Goal: Task Accomplishment & Management: Complete application form

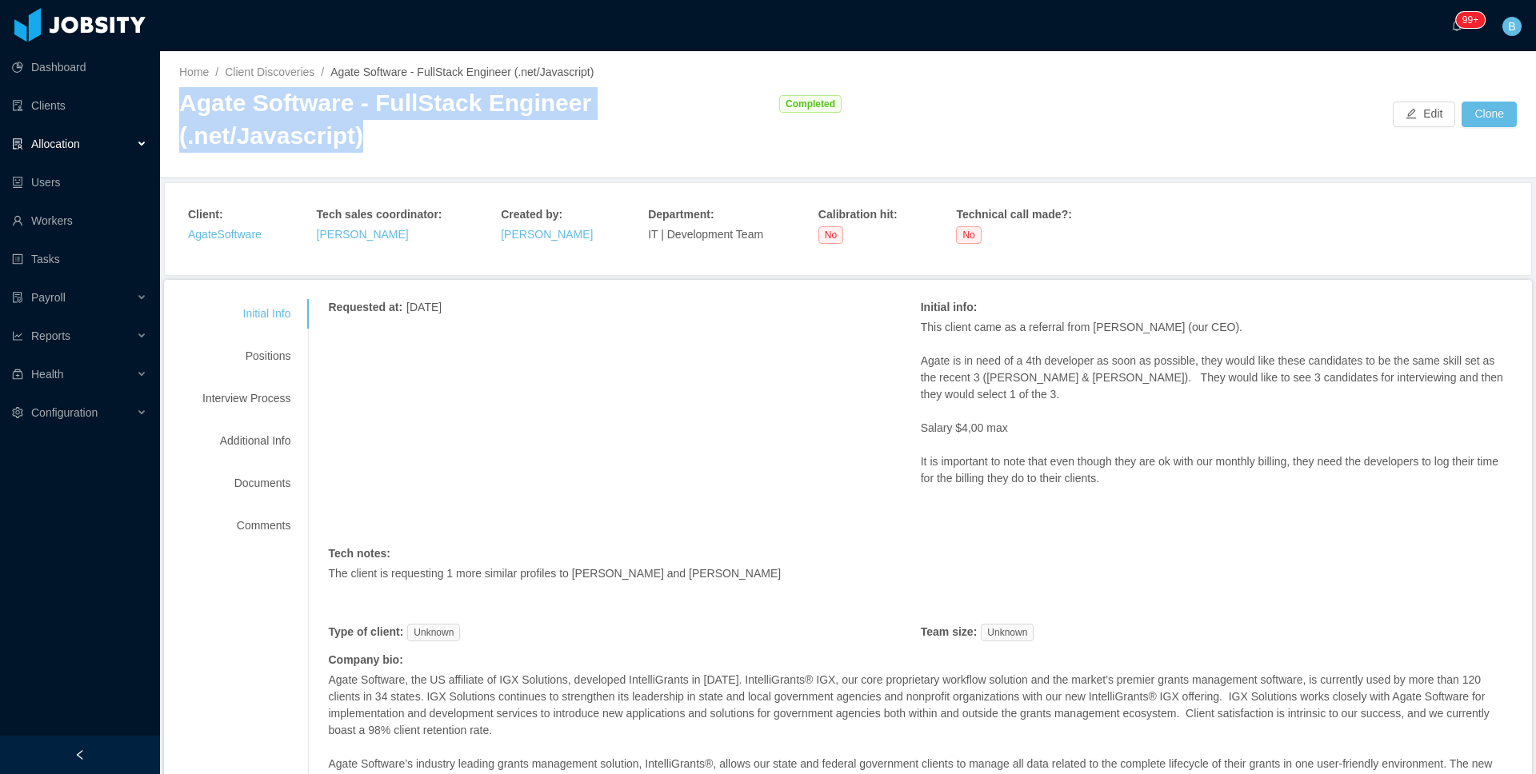
drag, startPoint x: 758, startPoint y: 114, endPoint x: 179, endPoint y: 103, distance: 579.2
click at [179, 103] on div "Agate Software - FullStack Engineer (.net/Javascript) Completed" at bounding box center [513, 119] width 669 height 65
copy div "Agate Software - FullStack Engineer (.net/Javascript)"
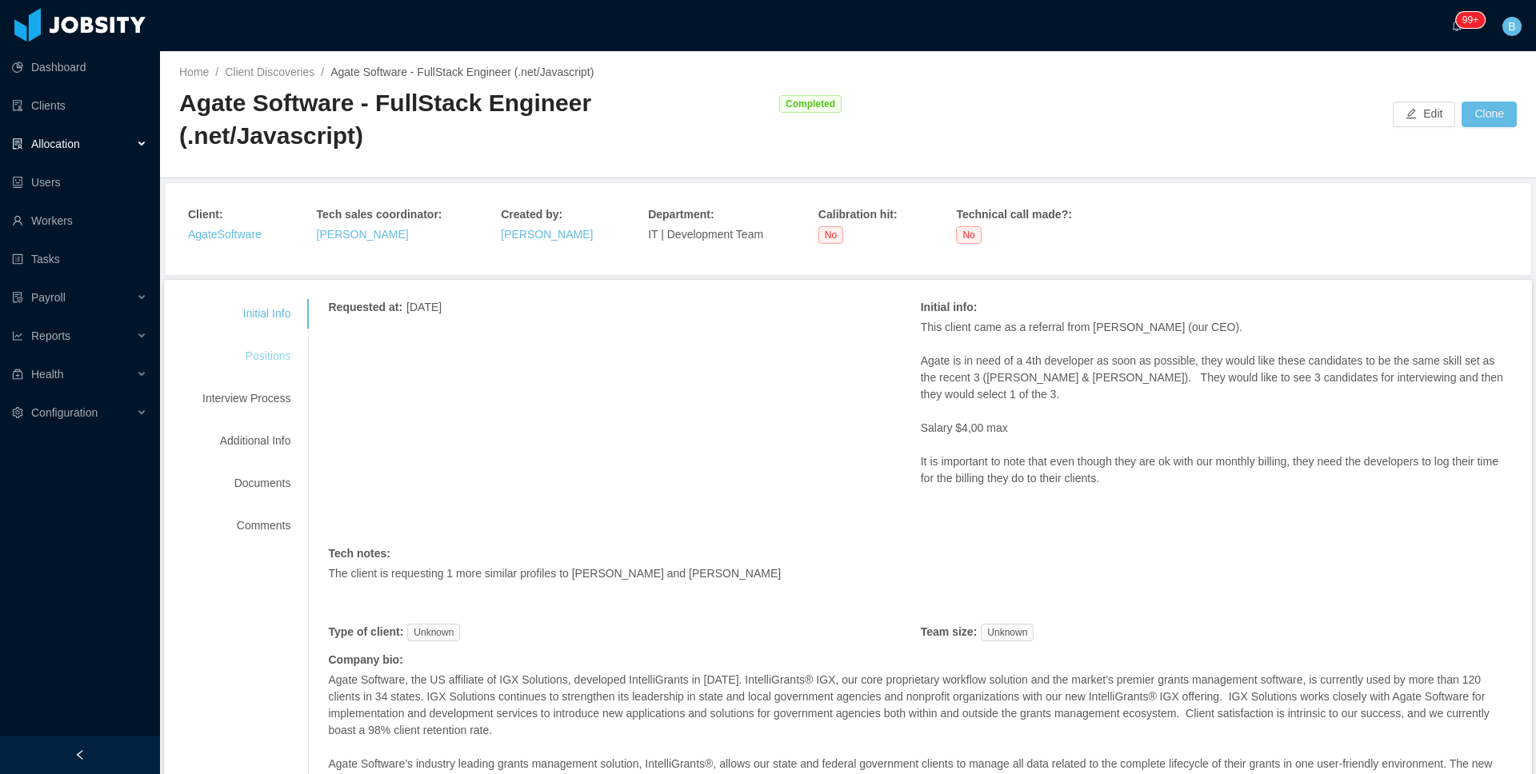
click at [262, 342] on div "Positions" at bounding box center [246, 357] width 126 height 30
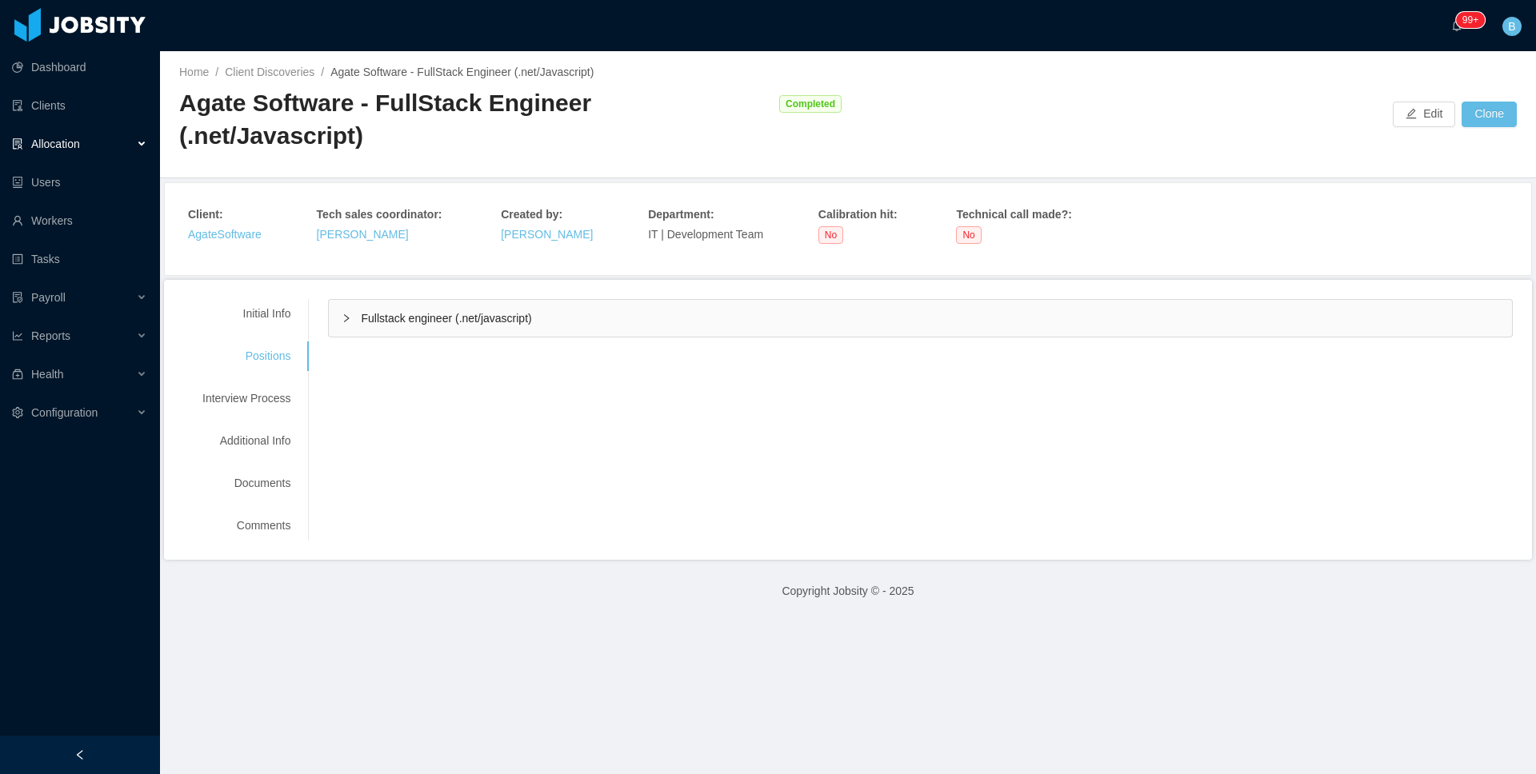
click at [539, 304] on div "Fullstack engineer (.net/javascript)" at bounding box center [920, 318] width 1183 height 37
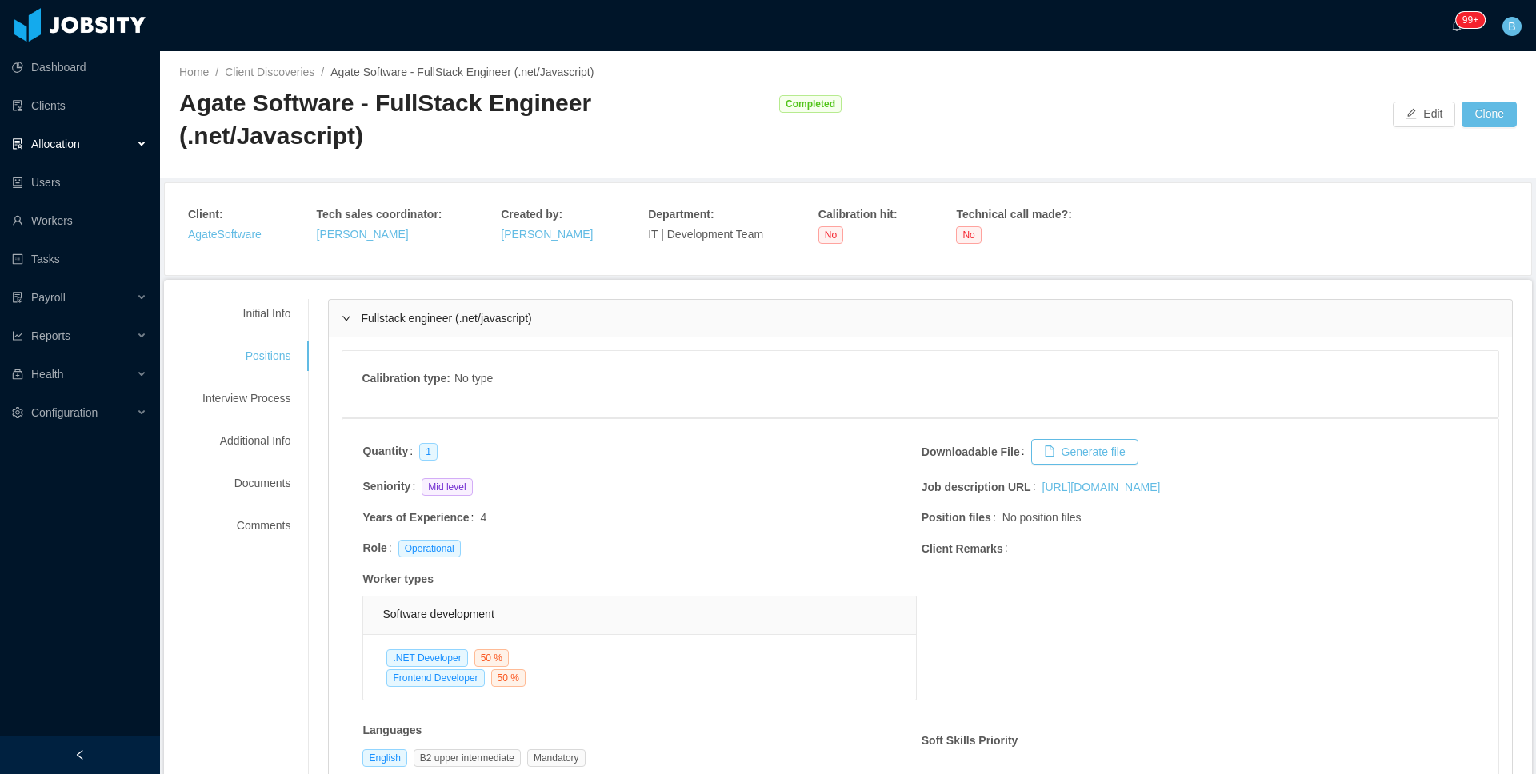
click at [539, 304] on div "Fullstack engineer (.net/javascript)" at bounding box center [920, 318] width 1183 height 37
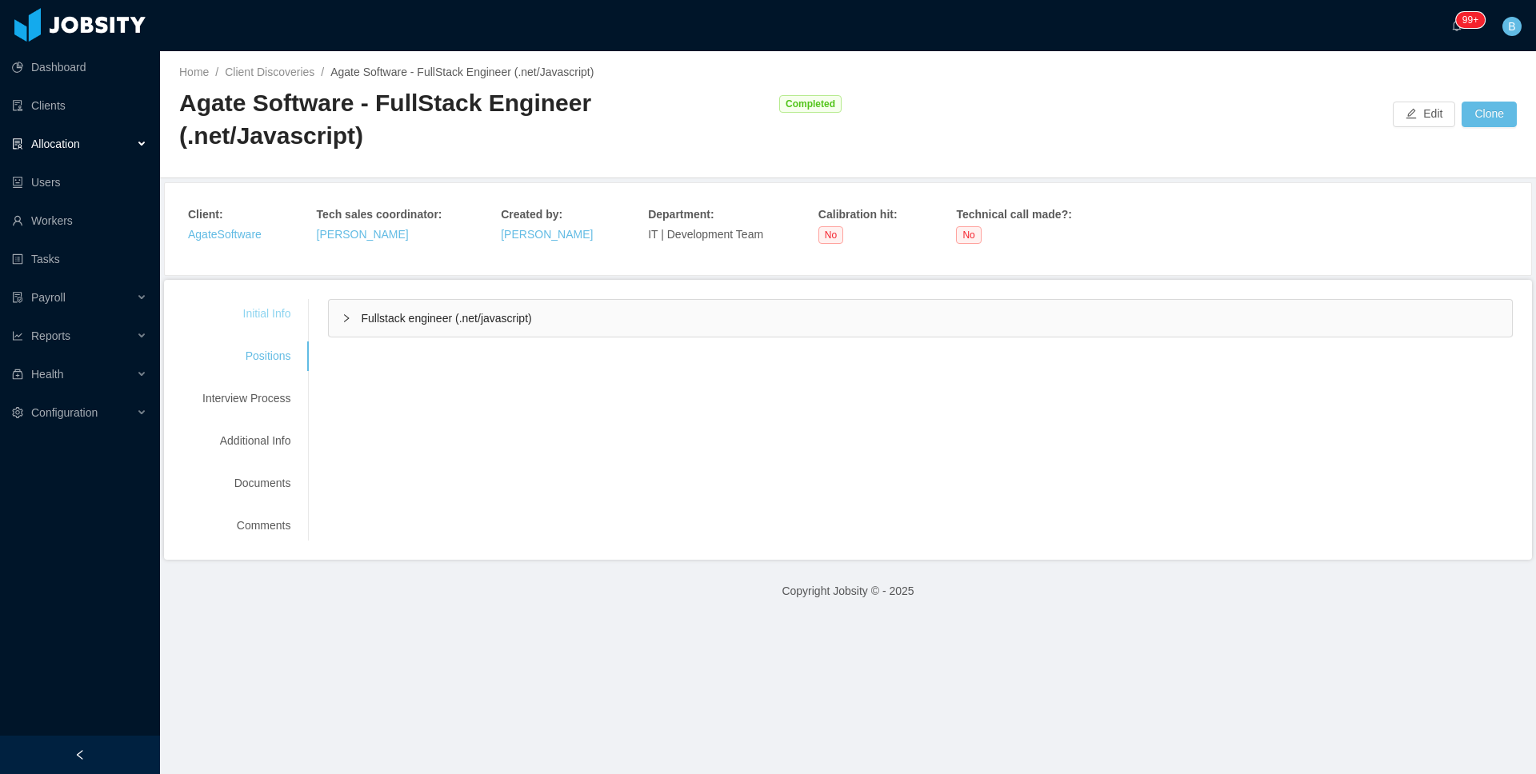
click at [295, 299] on div "Initial Info" at bounding box center [246, 314] width 126 height 30
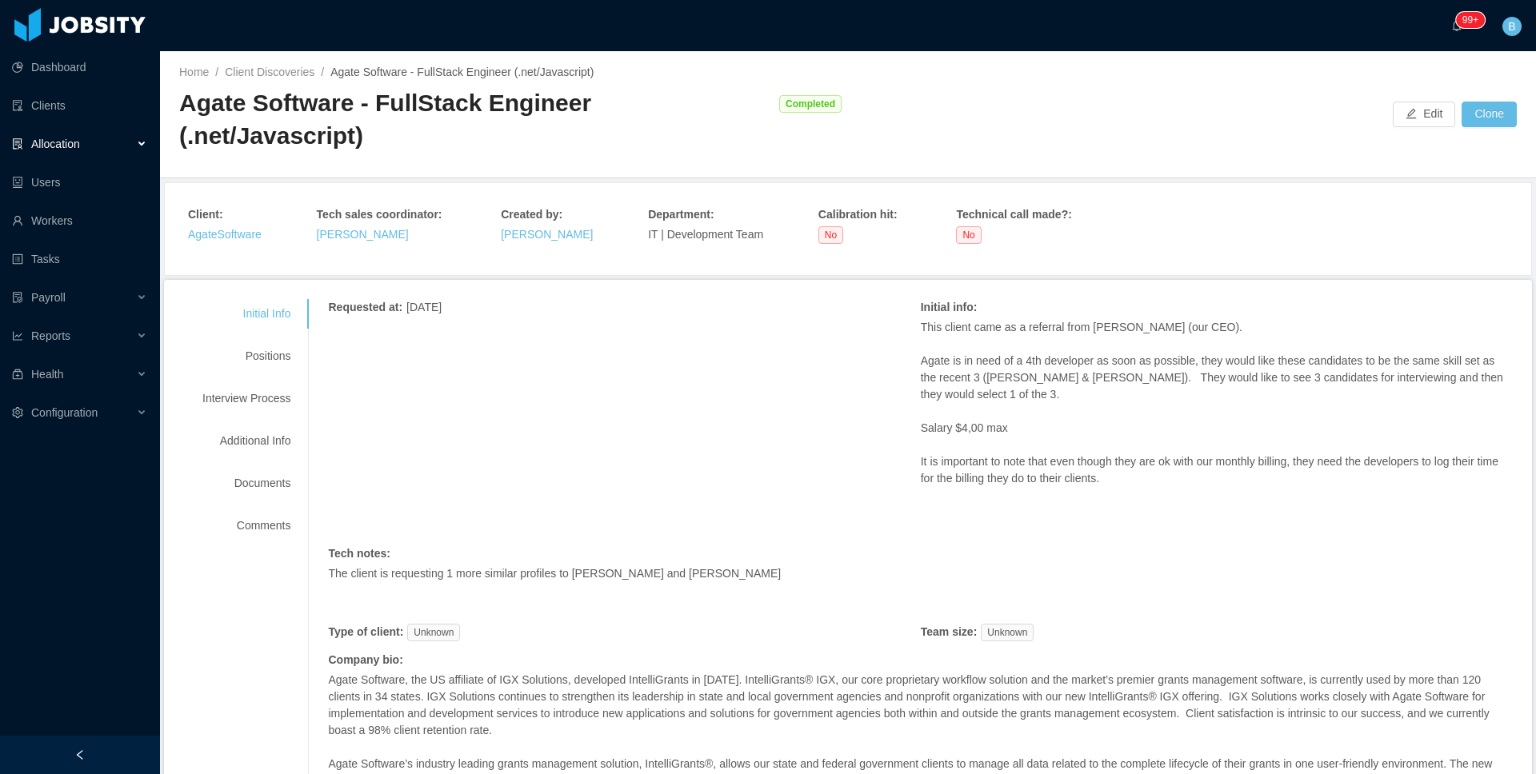
click at [68, 138] on span "Allocation" at bounding box center [55, 144] width 49 height 13
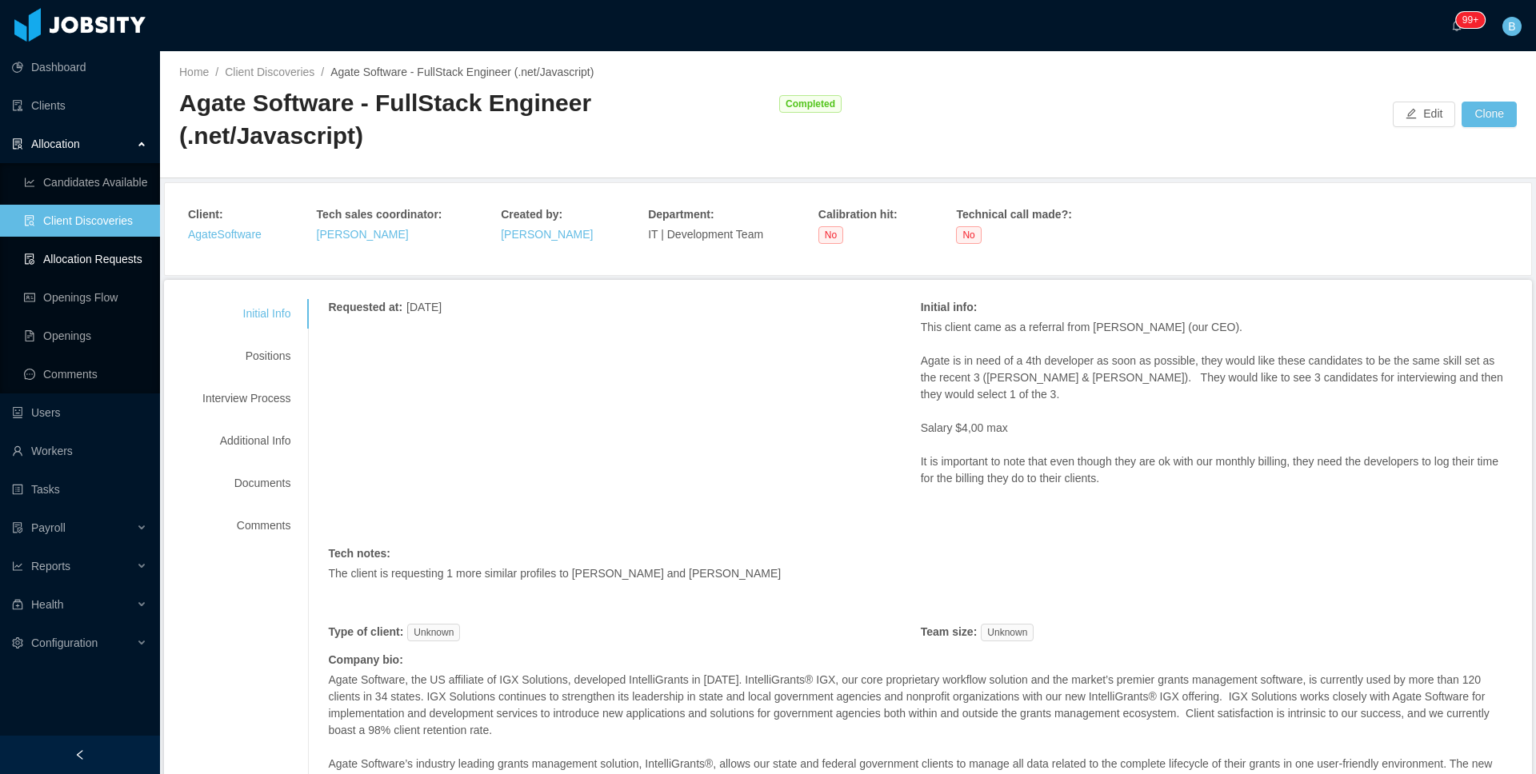
click at [78, 265] on link "Allocation Requests" at bounding box center [85, 259] width 123 height 32
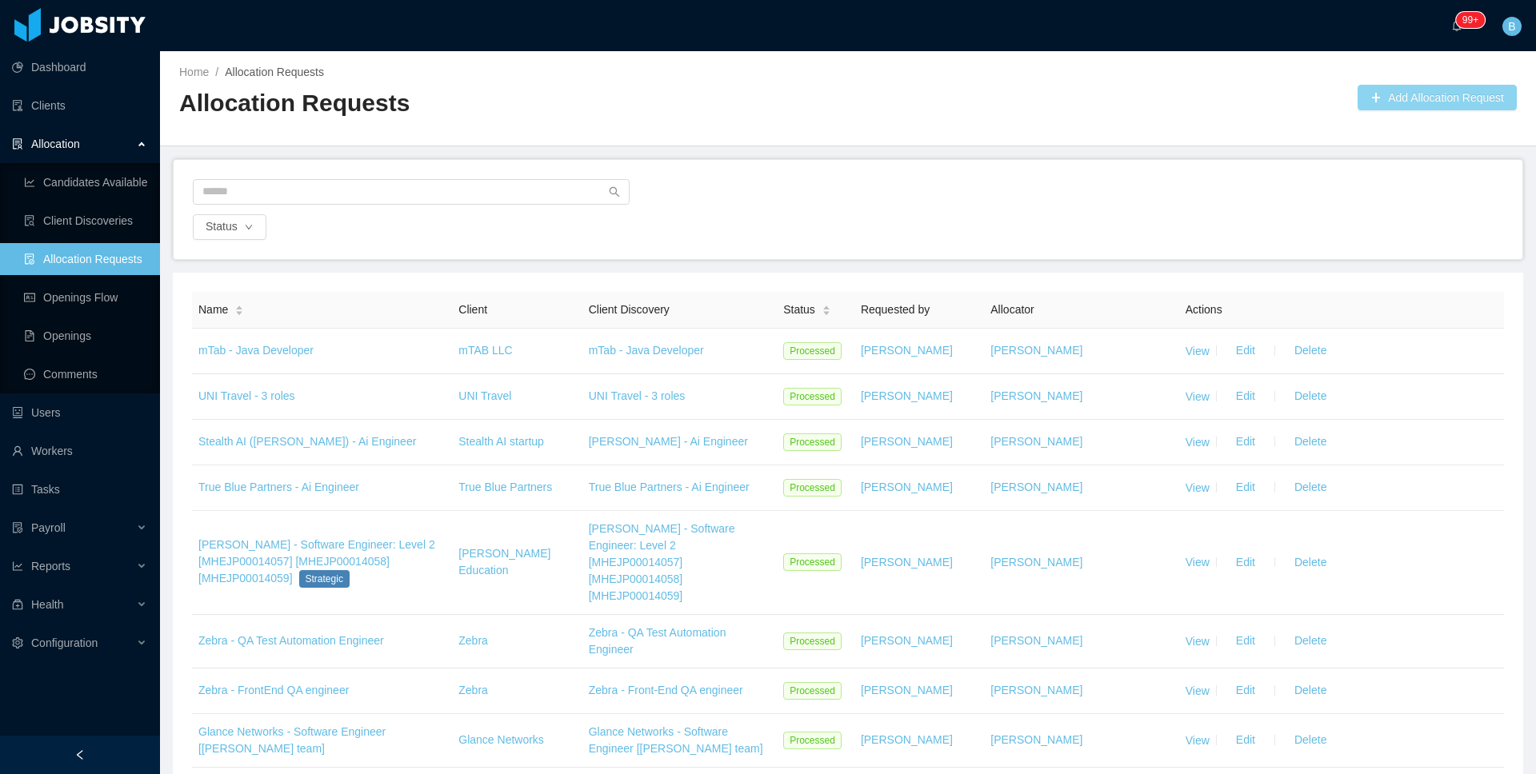
click at [1399, 102] on button "Add Allocation Request" at bounding box center [1436, 98] width 159 height 26
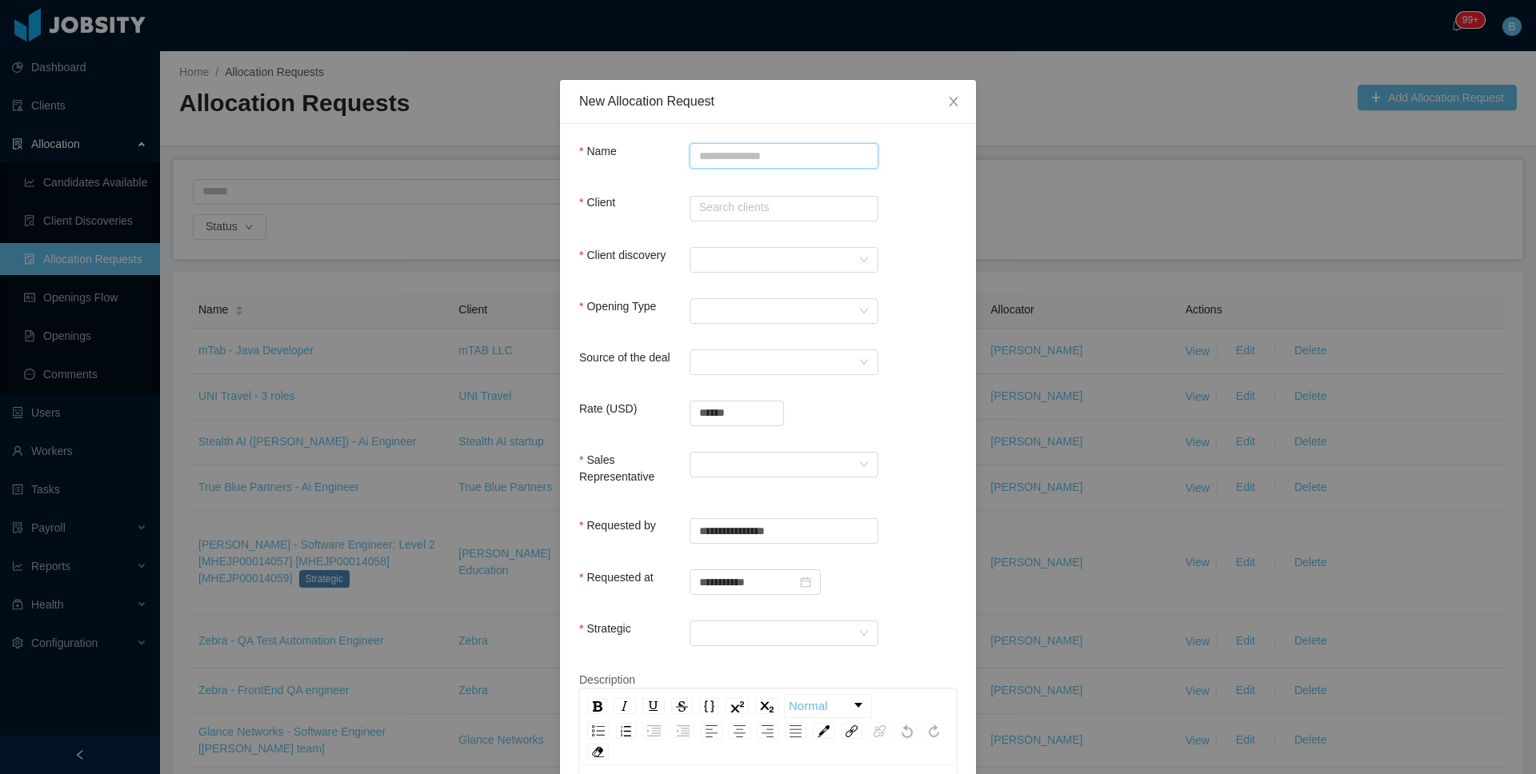
click at [761, 156] on input "Name" at bounding box center [784, 156] width 189 height 26
paste input "**********"
type input "**********"
click at [755, 209] on input "text" at bounding box center [784, 209] width 189 height 26
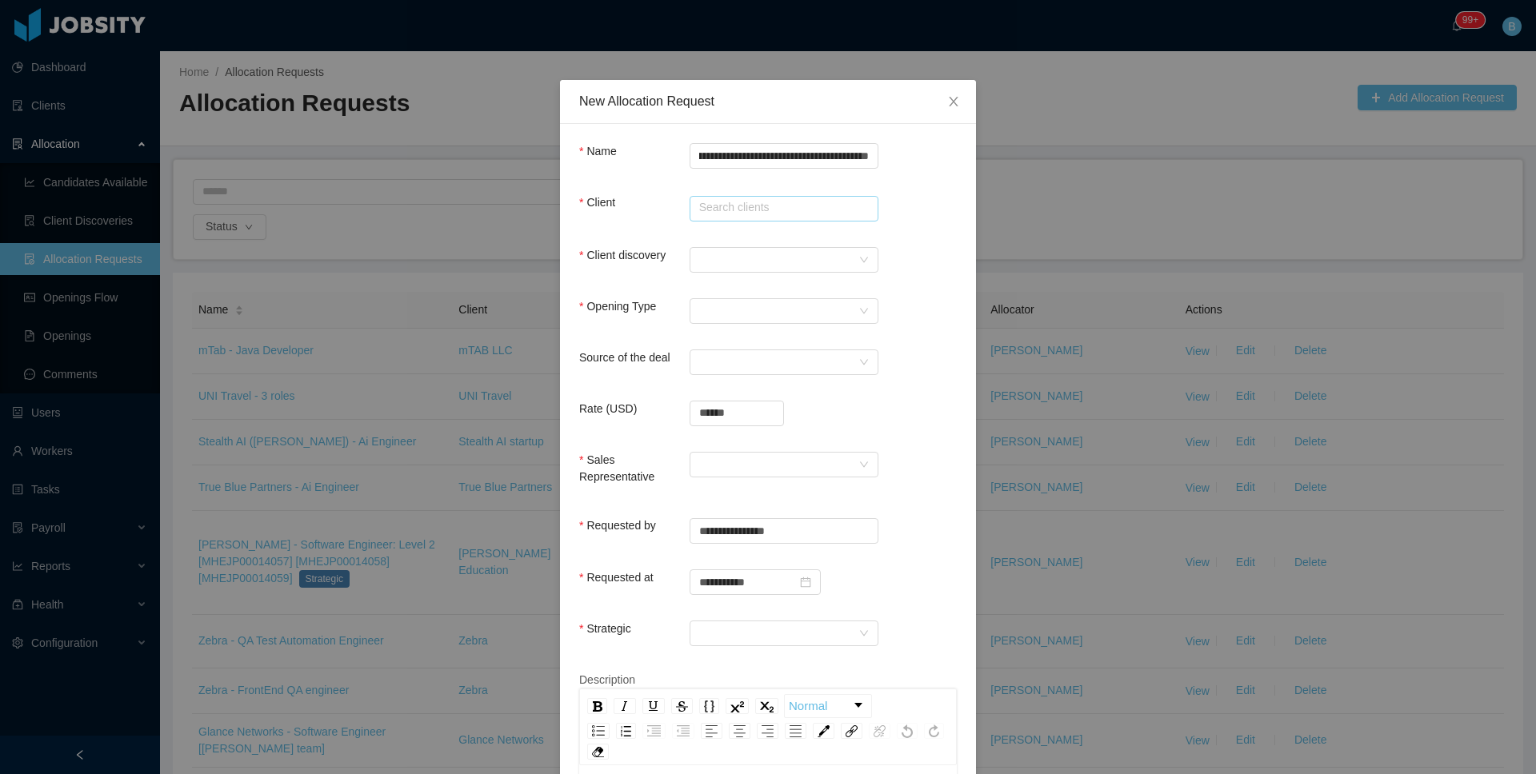
scroll to position [0, 0]
click at [726, 239] on li "AgateSoftware" at bounding box center [777, 239] width 189 height 26
type input "**********"
click at [721, 260] on div at bounding box center [778, 260] width 159 height 24
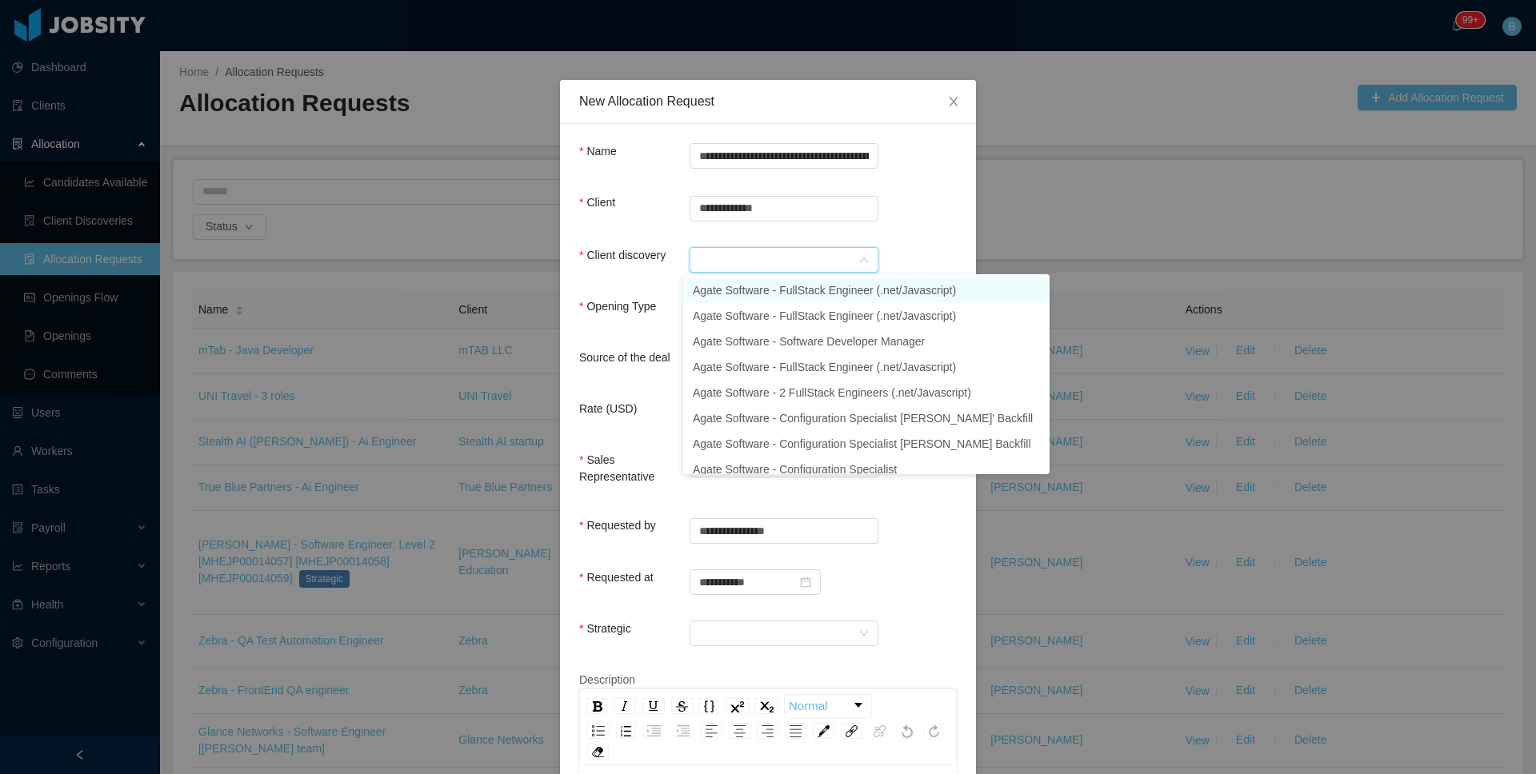
click at [734, 290] on li "Agate Software - FullStack Engineer (.net/Javascript)" at bounding box center [866, 291] width 366 height 26
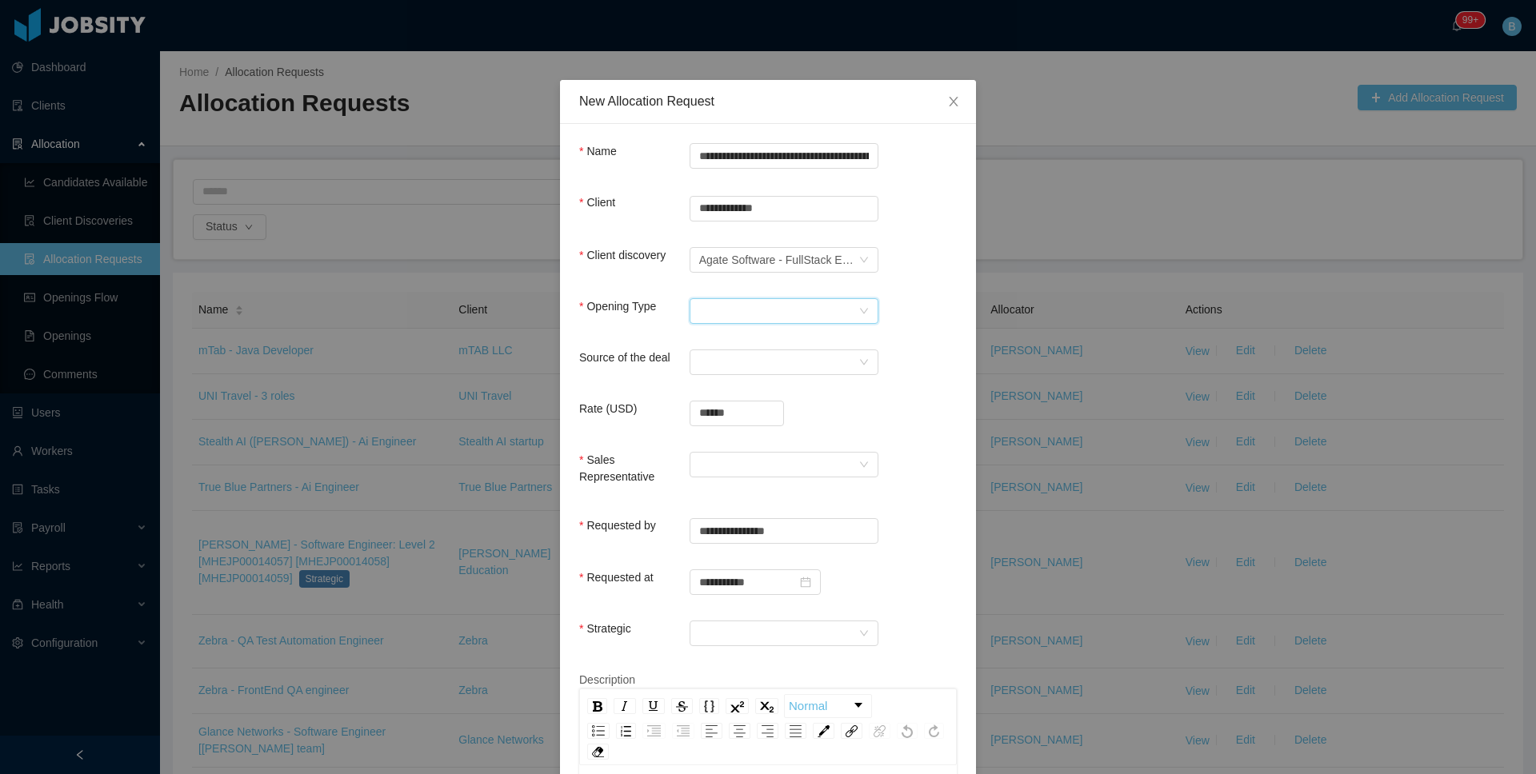
click at [723, 305] on div "Select Opening Type" at bounding box center [778, 311] width 159 height 24
click at [726, 370] on li "Upsale" at bounding box center [777, 367] width 189 height 26
click at [744, 357] on div "Select a Source" at bounding box center [778, 362] width 159 height 24
click at [719, 398] on li "CSM" at bounding box center [777, 393] width 189 height 26
click at [737, 411] on input "******" at bounding box center [736, 414] width 93 height 24
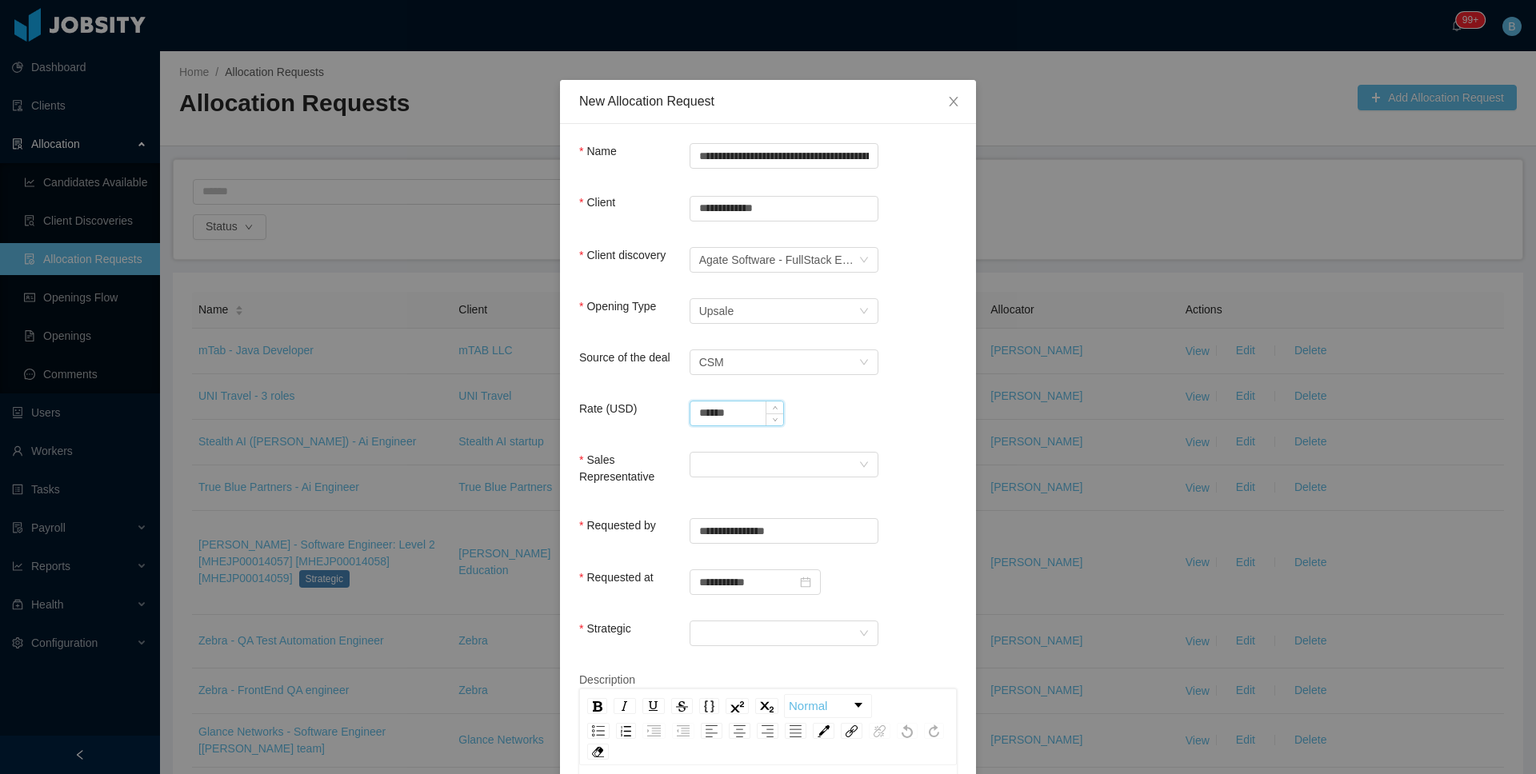
click at [737, 411] on input "******" at bounding box center [736, 414] width 93 height 24
type input "**********"
click at [709, 468] on div at bounding box center [778, 465] width 159 height 24
click at [702, 497] on li "Alfredo Orjuela" at bounding box center [777, 495] width 189 height 26
click at [754, 629] on div at bounding box center [778, 634] width 159 height 24
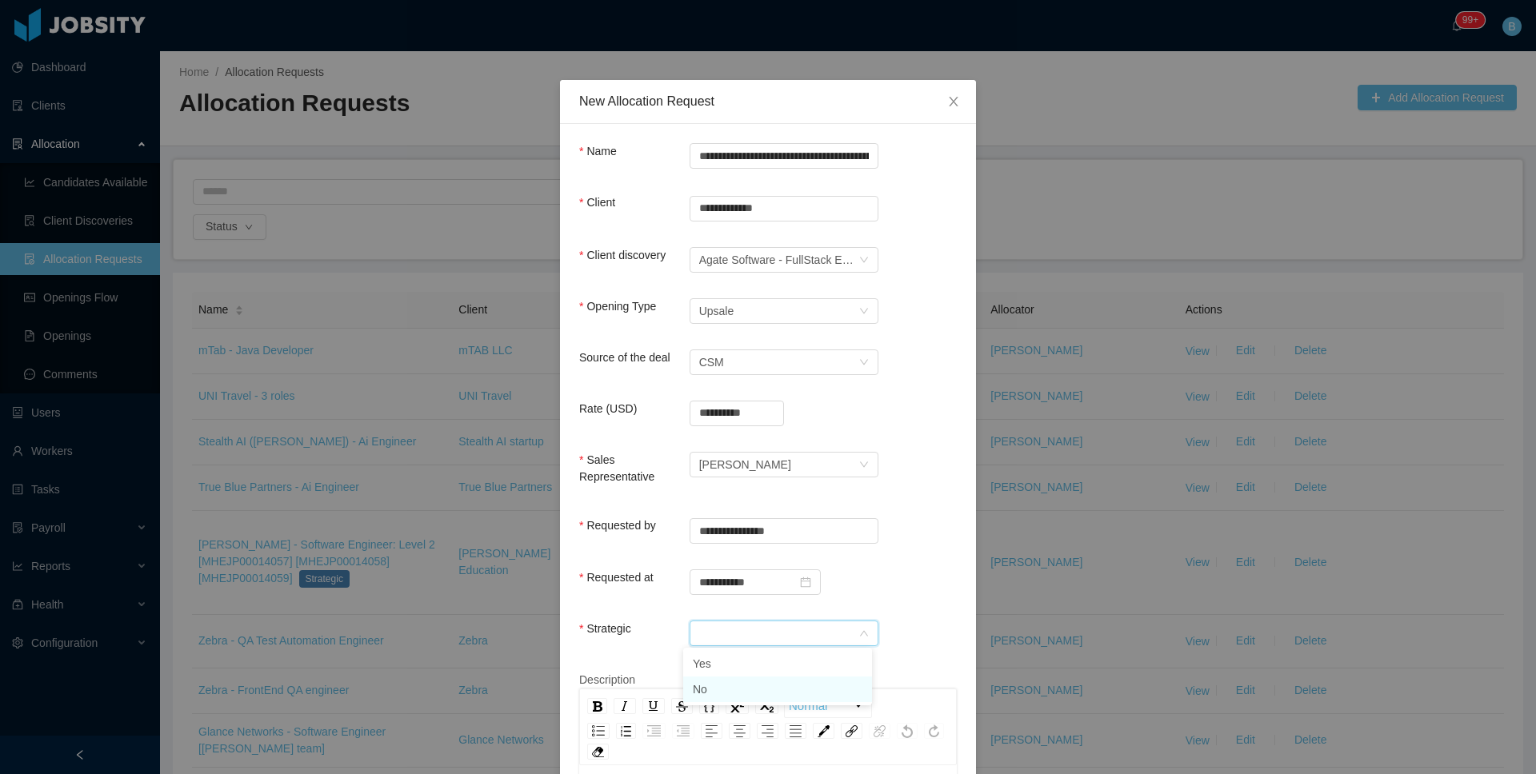
click at [719, 686] on li "No" at bounding box center [777, 690] width 189 height 26
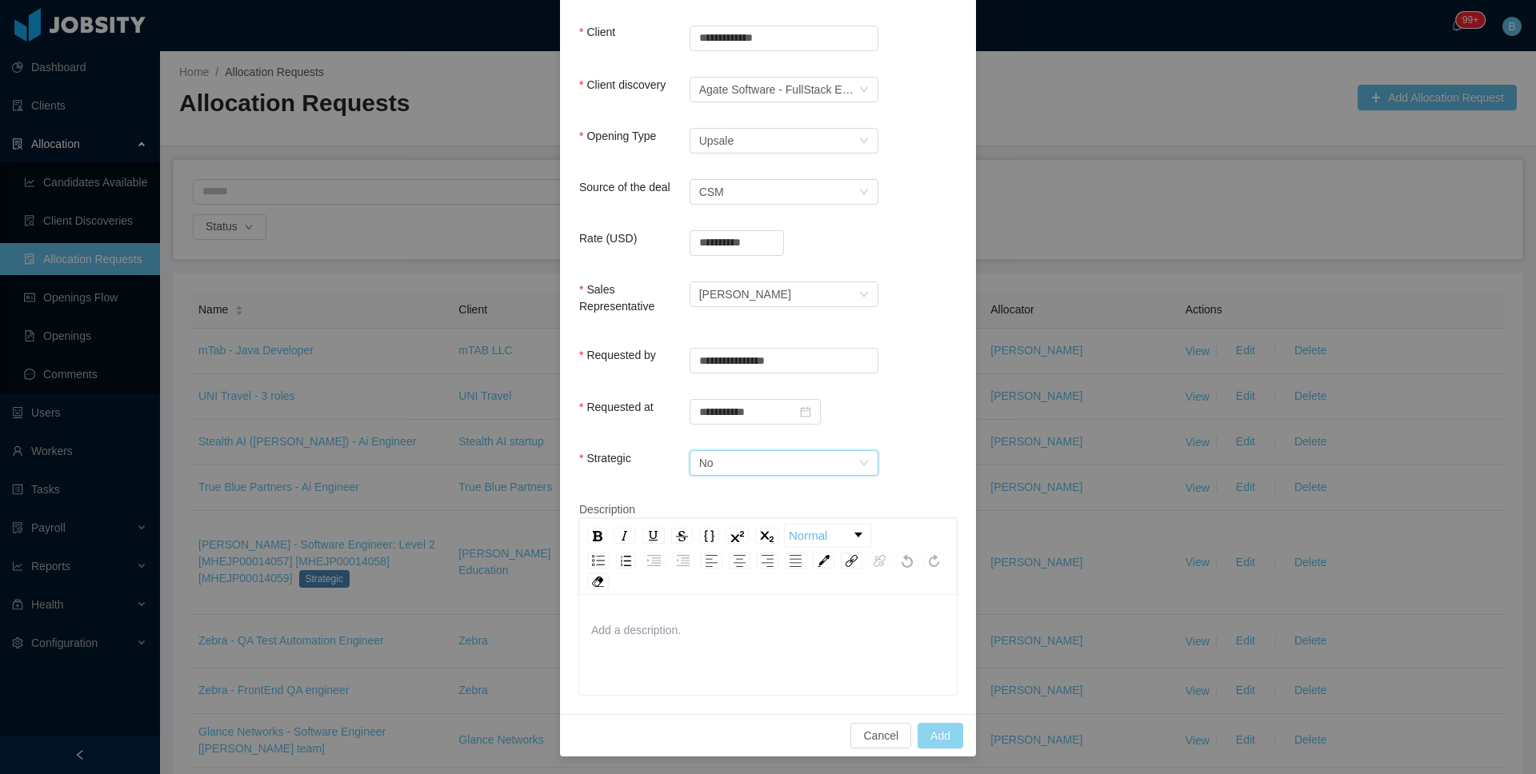
click at [941, 735] on button "Add" at bounding box center [940, 736] width 46 height 26
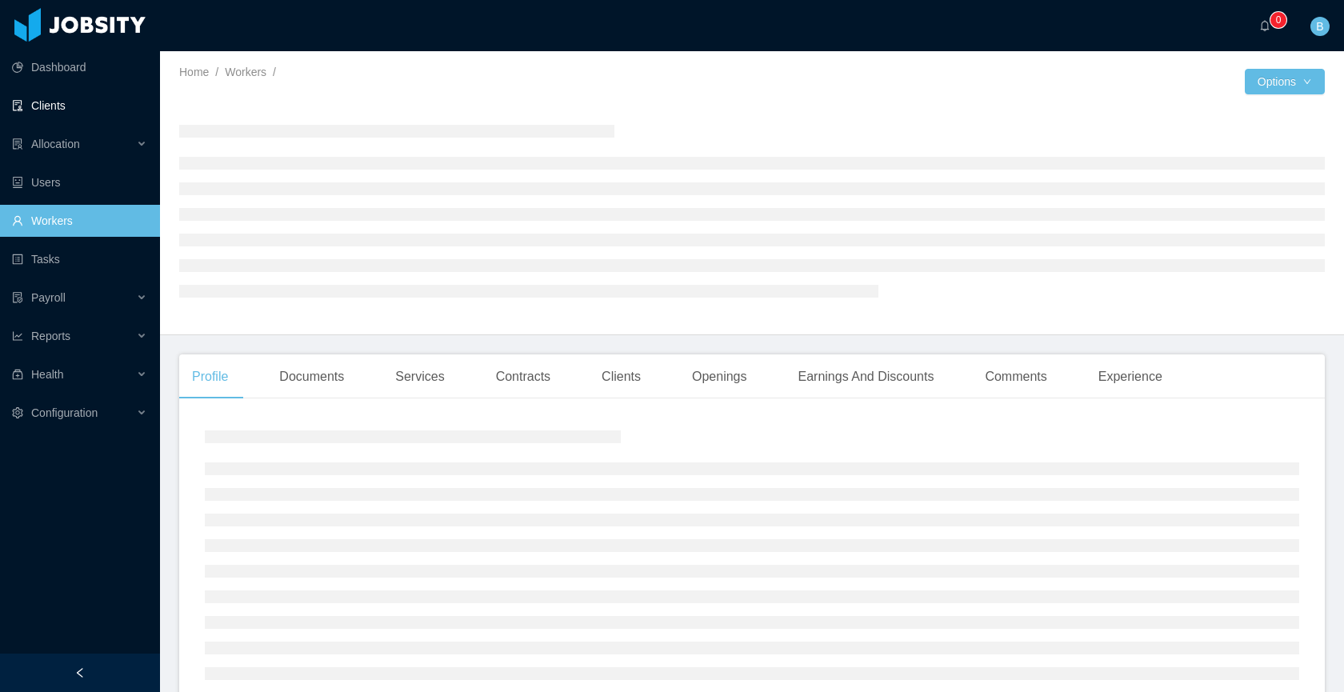
click at [34, 102] on link "Clients" at bounding box center [79, 106] width 135 height 32
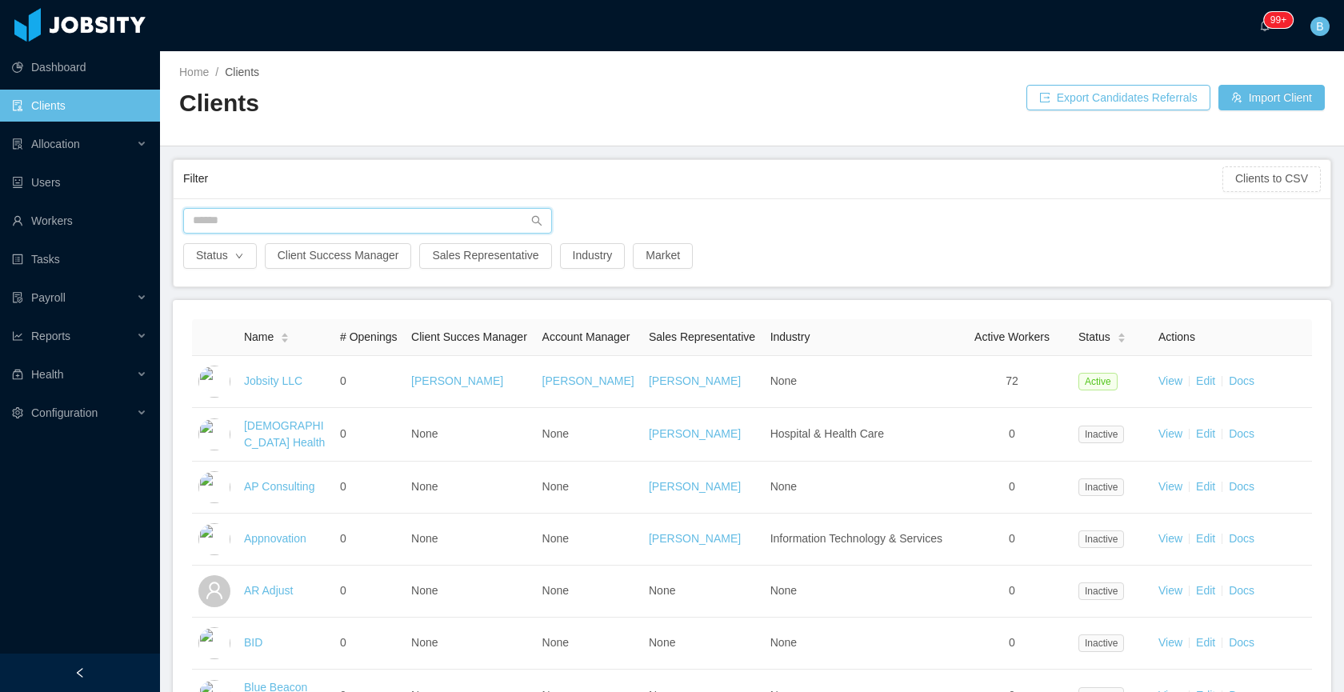
click at [372, 220] on input "text" at bounding box center [367, 221] width 369 height 26
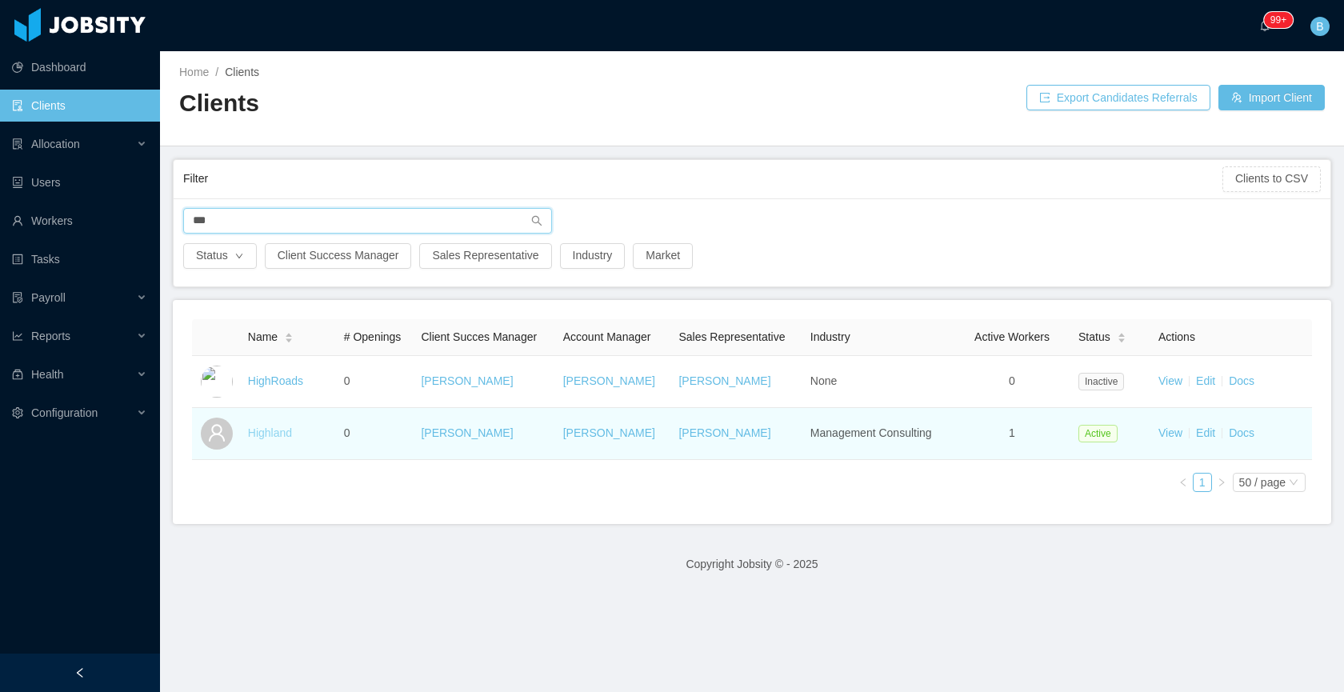
type input "***"
click at [272, 428] on link "Highland" at bounding box center [270, 432] width 44 height 13
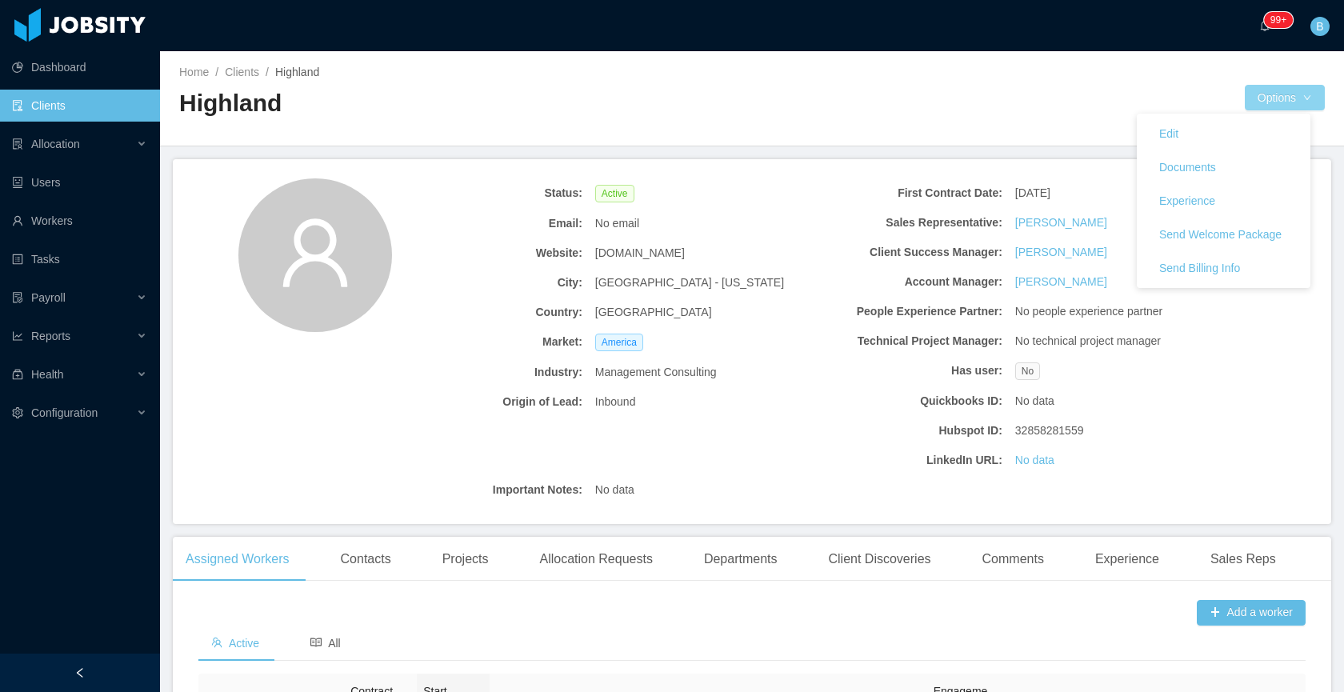
click at [1281, 102] on button "Options" at bounding box center [1285, 98] width 80 height 26
click at [1205, 262] on button "Send Billing Info" at bounding box center [1199, 268] width 106 height 26
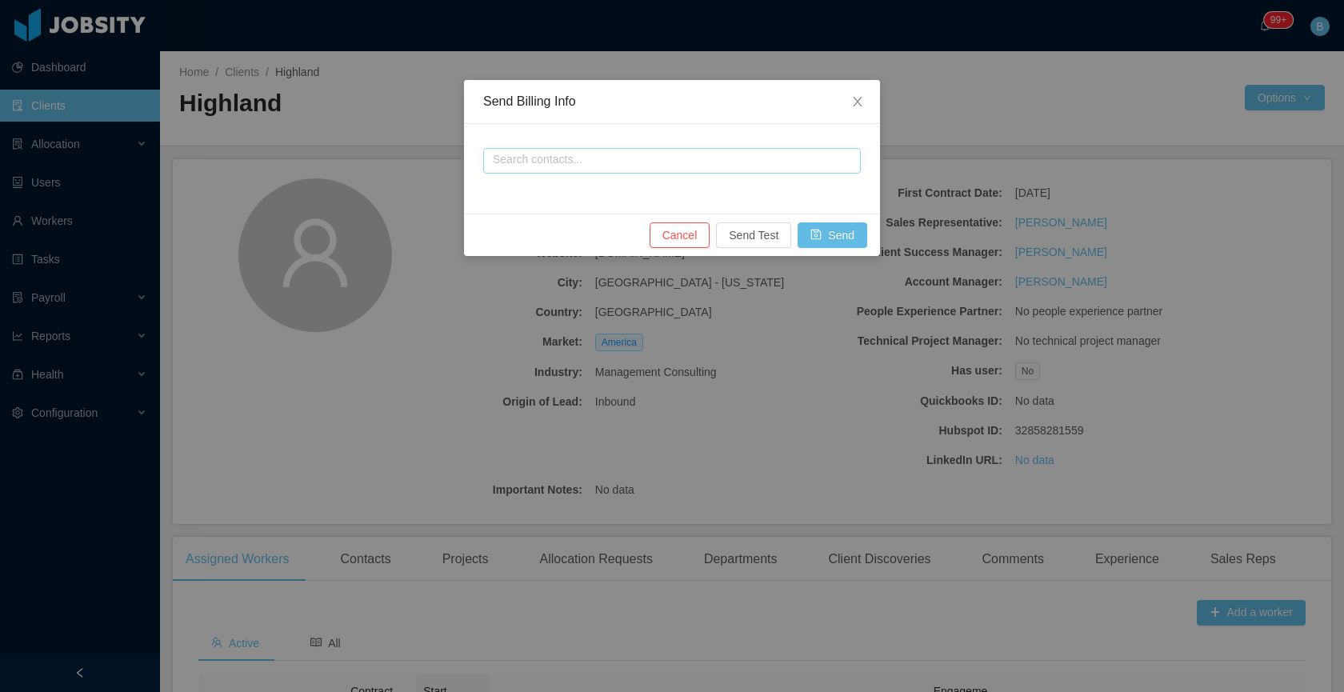
click at [605, 162] on input "text" at bounding box center [672, 161] width 378 height 26
click at [534, 192] on li "Devin Parsons" at bounding box center [672, 191] width 378 height 26
type input "**********"
drag, startPoint x: 837, startPoint y: 238, endPoint x: 799, endPoint y: 238, distance: 37.6
click at [837, 238] on button "Send" at bounding box center [832, 235] width 70 height 26
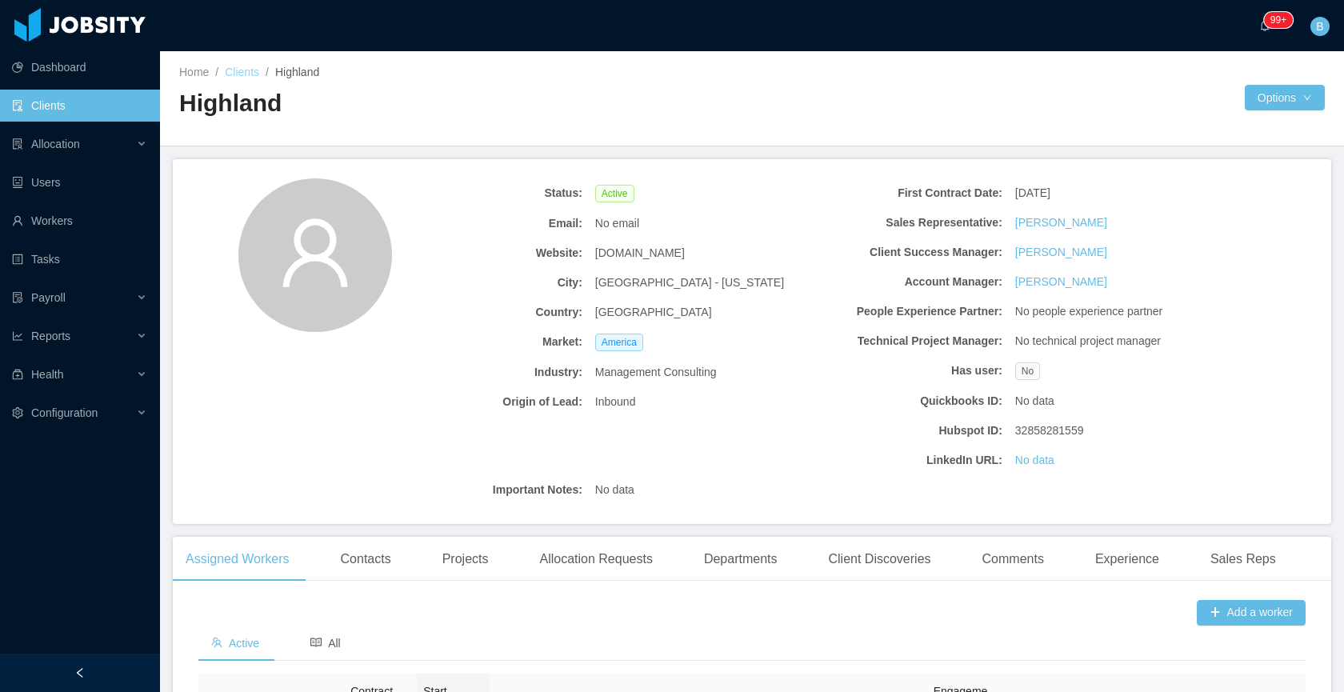
click at [244, 70] on link "Clients" at bounding box center [242, 72] width 34 height 13
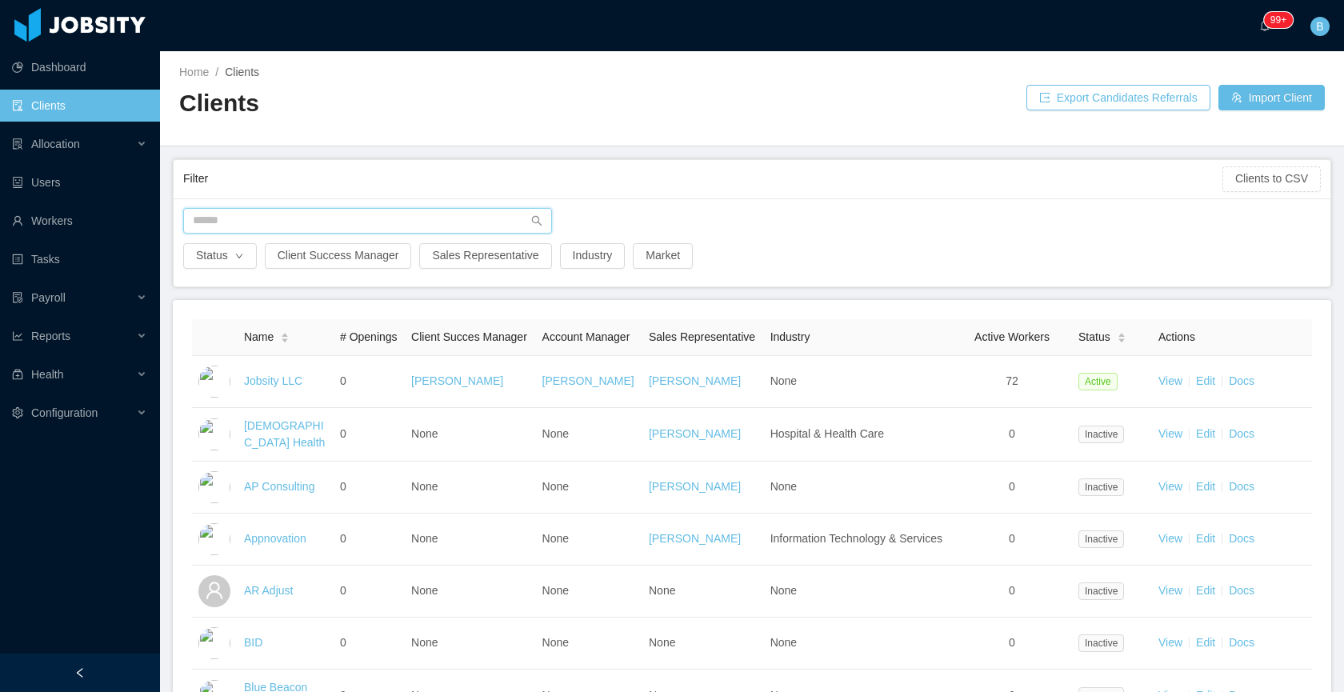
click at [286, 217] on input "text" at bounding box center [367, 221] width 369 height 26
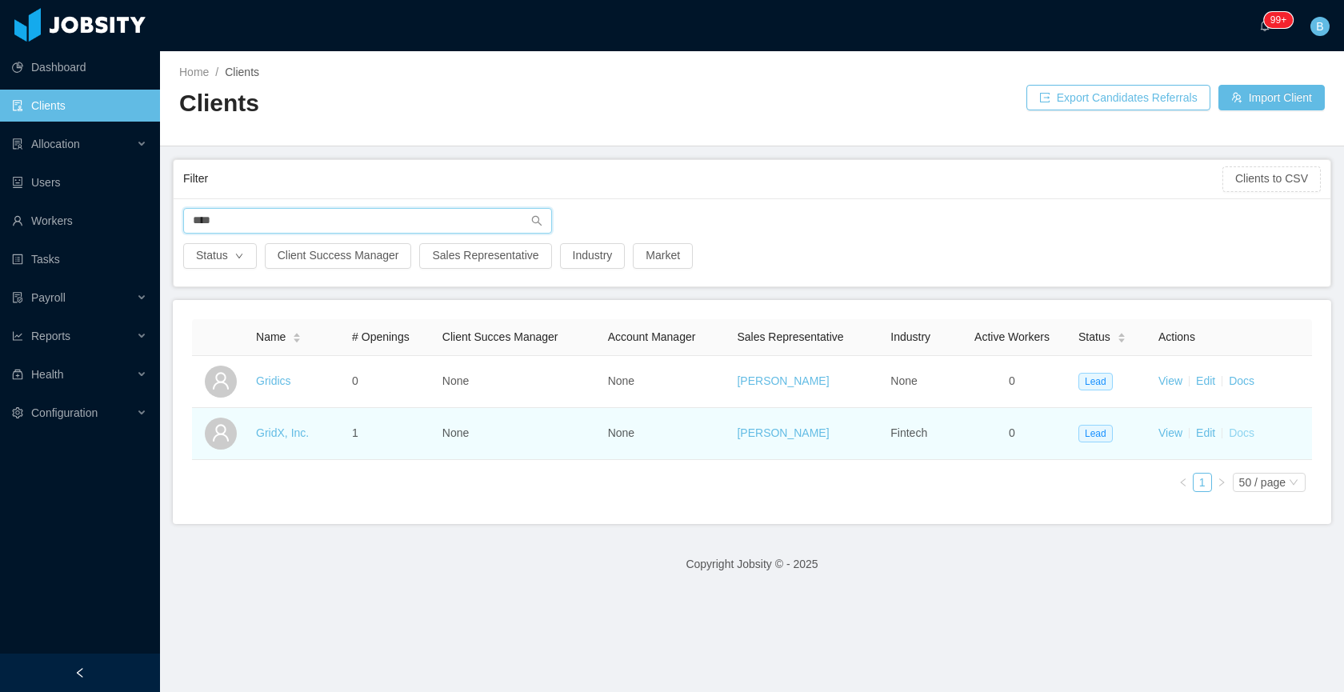
type input "****"
click at [1229, 430] on link "Docs" at bounding box center [1242, 432] width 26 height 13
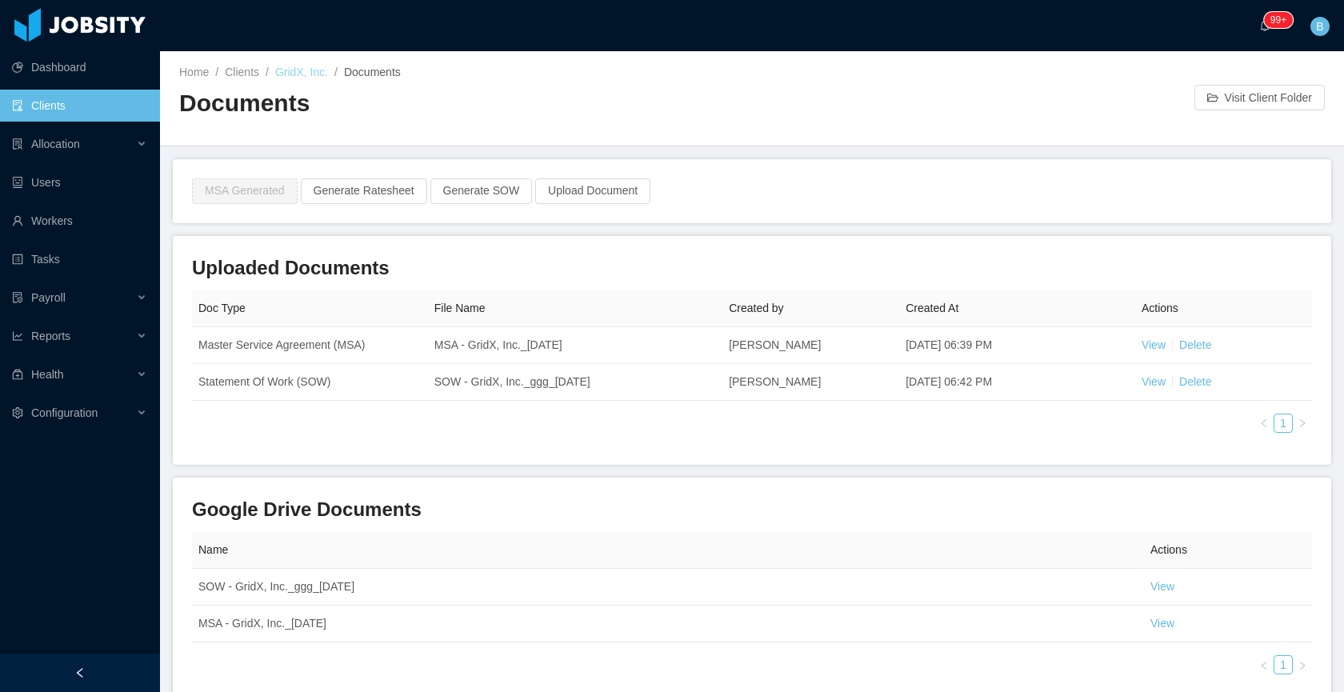
click at [306, 70] on link "GridX, Inc." at bounding box center [301, 72] width 53 height 13
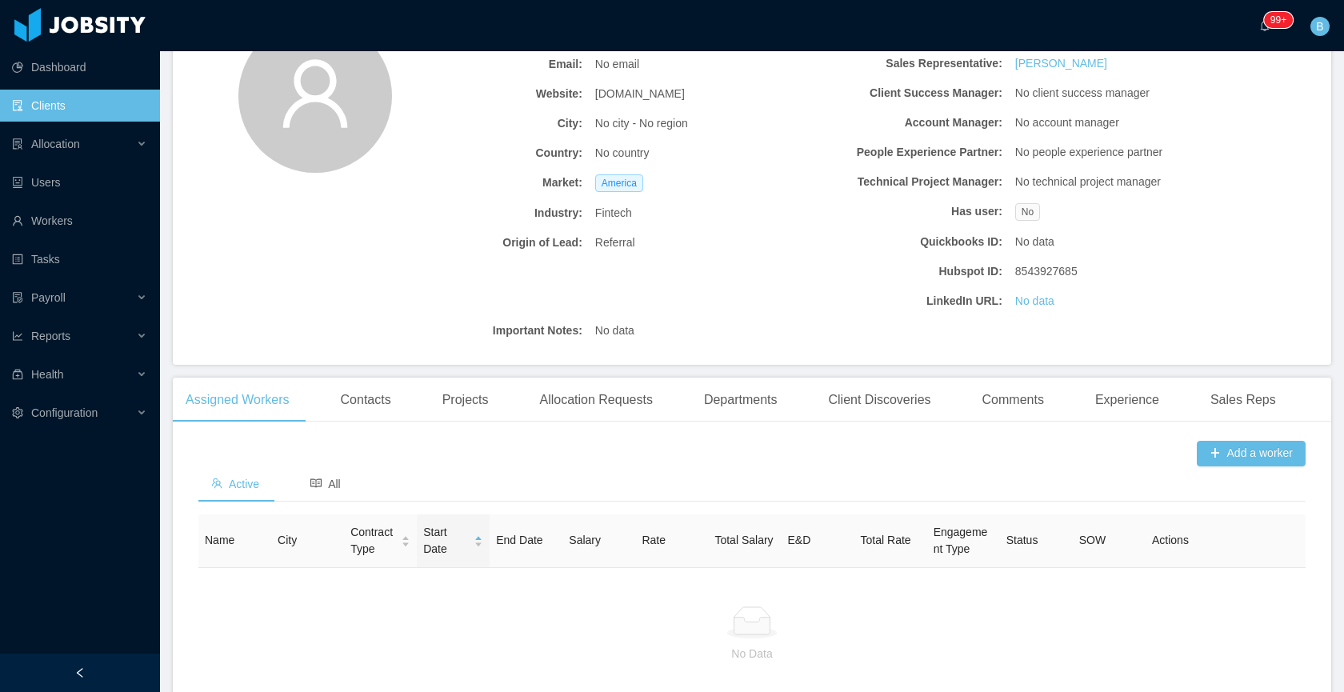
scroll to position [262, 0]
